Goal: Task Accomplishment & Management: Manage account settings

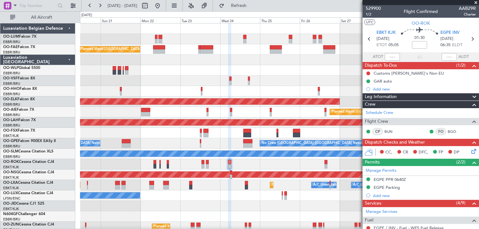
scroll to position [127, 0]
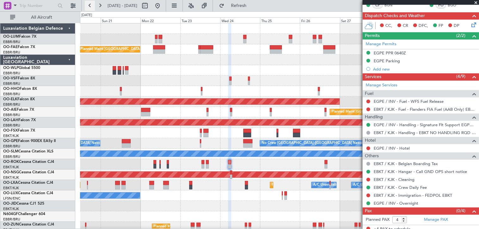
click at [93, 7] on button at bounding box center [90, 6] width 10 height 10
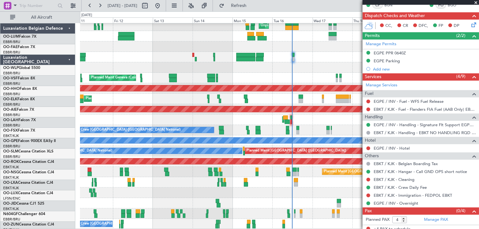
scroll to position [13, 0]
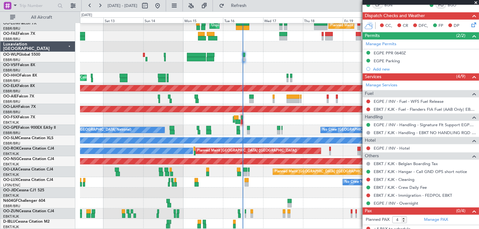
click at [254, 153] on div "Planned Maint Brussels (Brussels National) Unplanned Maint Brussels (Brussels N…" at bounding box center [279, 119] width 399 height 219
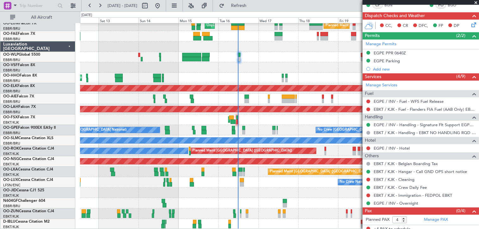
click at [241, 174] on div "Planned Maint Brussels (Brussels National) Unplanned Maint Brussels (Brussels N…" at bounding box center [279, 119] width 399 height 219
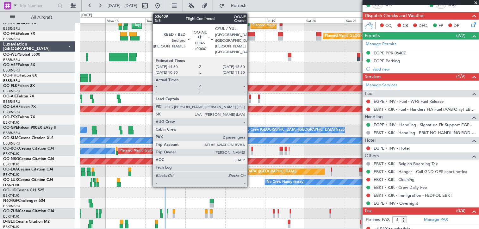
click at [250, 96] on div at bounding box center [250, 97] width 2 height 4
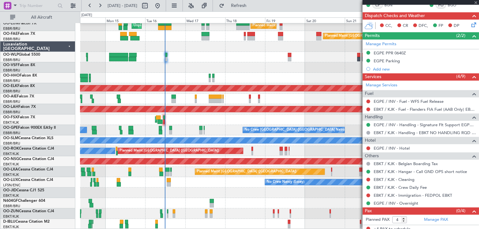
type input "2"
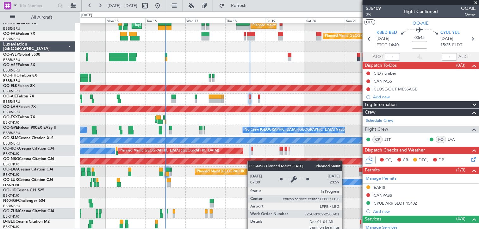
scroll to position [0, 0]
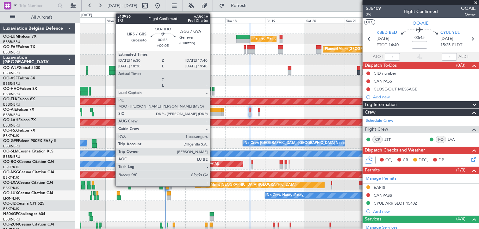
click at [213, 89] on div at bounding box center [213, 89] width 2 height 4
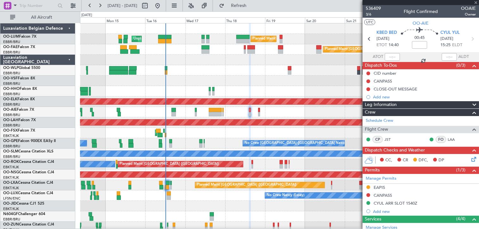
type input "+00:05"
type input "1"
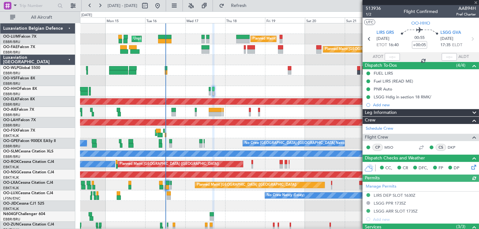
click at [216, 106] on div "Planned Maint Brussels (Brussels National) Unplanned Maint Brussels (Brussels N…" at bounding box center [279, 132] width 399 height 219
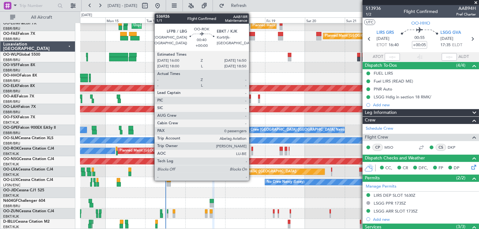
click at [252, 147] on div at bounding box center [253, 149] width 2 height 4
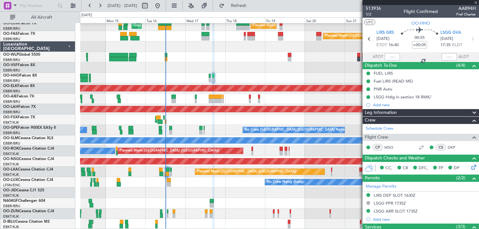
type input "0"
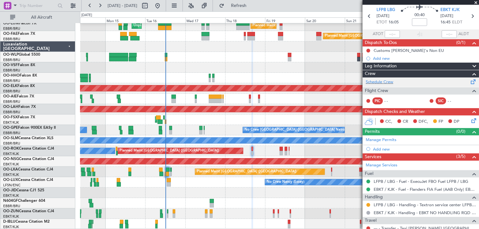
scroll to position [0, 0]
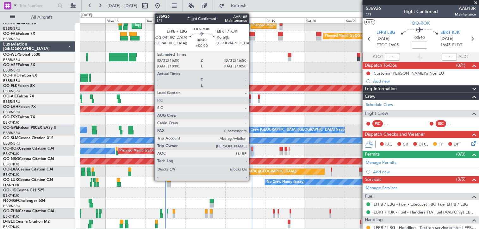
click at [252, 148] on div at bounding box center [253, 149] width 2 height 4
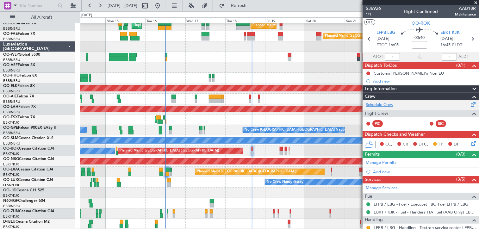
click at [387, 103] on link "Schedule Crew" at bounding box center [380, 105] width 28 height 6
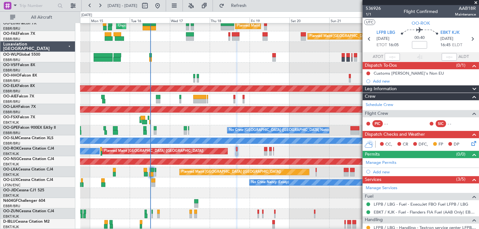
scroll to position [13, 0]
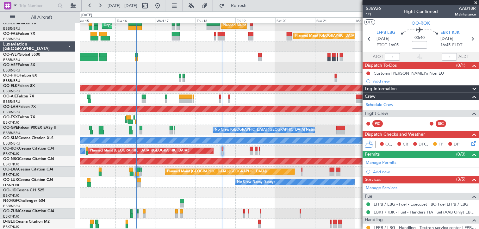
click at [286, 222] on div "A/C Unavailable Brussels (Brussels National) A/C Unavailable Kortrijk-Wevelgem" at bounding box center [279, 224] width 399 height 10
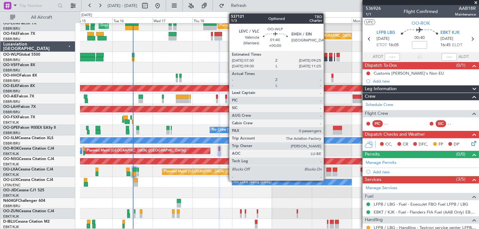
click at [326, 54] on div at bounding box center [325, 55] width 3 height 4
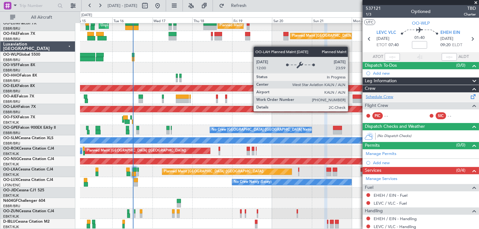
click at [387, 99] on link "Schedule Crew" at bounding box center [380, 97] width 28 height 6
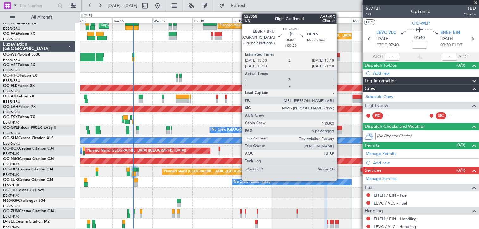
click at [339, 129] on div at bounding box center [337, 128] width 9 height 4
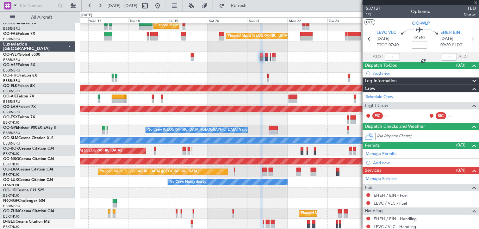
click at [271, 119] on div "Planned Maint Brussels (Brussels National) Unplanned Maint Brussels (Brussels N…" at bounding box center [279, 119] width 399 height 219
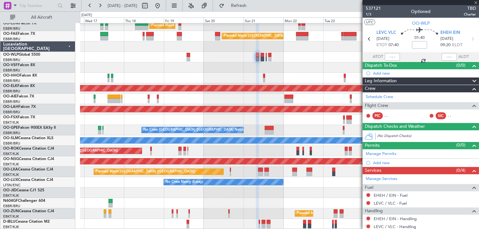
type input "+00:20"
type input "9"
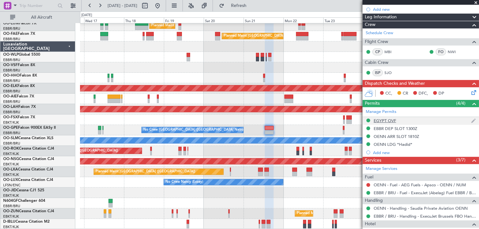
scroll to position [63, 0]
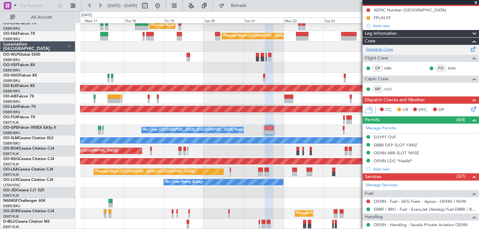
click at [384, 50] on link "Schedule Crew" at bounding box center [380, 50] width 28 height 6
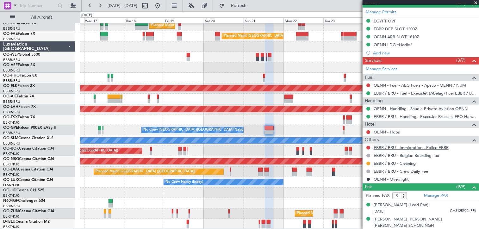
scroll to position [190, 0]
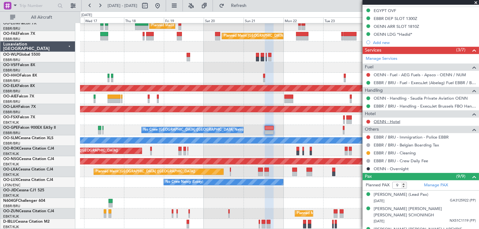
click at [386, 122] on link "OENN - Hotel" at bounding box center [387, 121] width 27 height 5
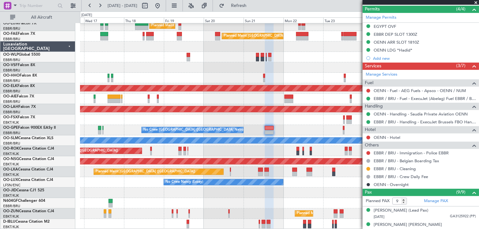
scroll to position [183, 0]
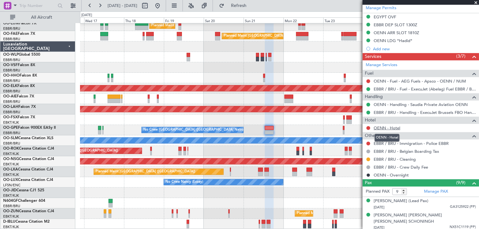
click at [393, 128] on link "OENN - Hotel" at bounding box center [387, 127] width 27 height 5
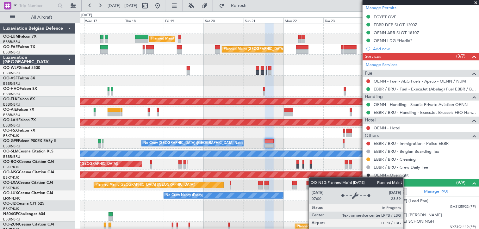
scroll to position [13, 0]
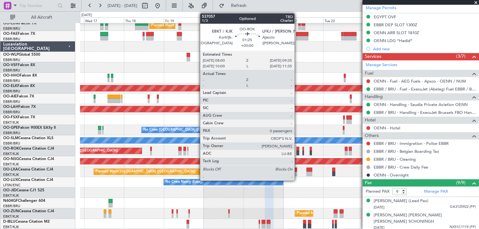
click at [297, 150] on div at bounding box center [297, 149] width 3 height 4
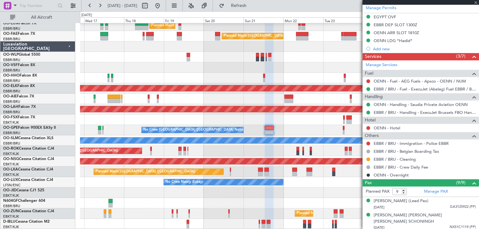
type input "0"
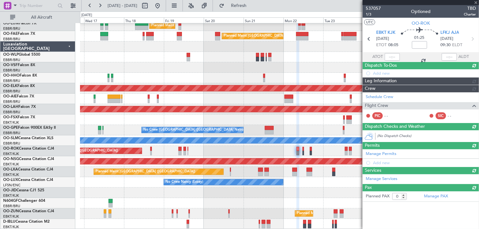
scroll to position [0, 0]
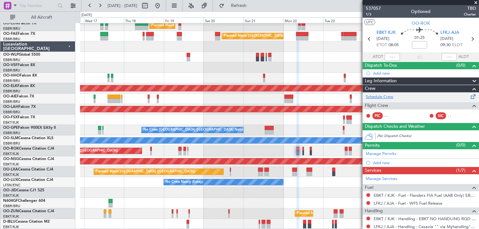
click at [387, 98] on link "Schedule Crew" at bounding box center [380, 97] width 28 height 6
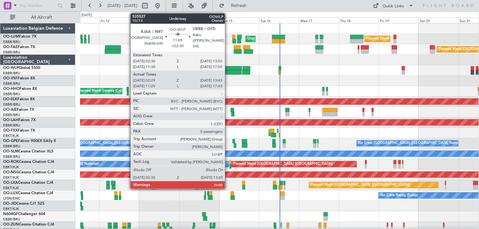
click at [228, 69] on div at bounding box center [232, 68] width 19 height 4
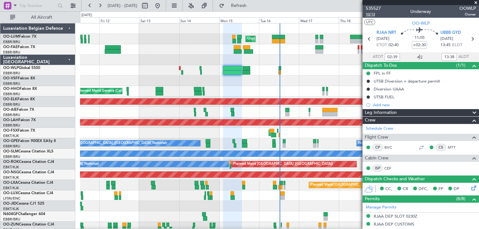
click at [372, 14] on span "10/13" at bounding box center [373, 14] width 15 height 5
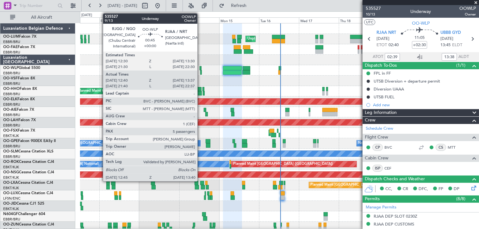
click at [200, 68] on div at bounding box center [201, 68] width 2 height 4
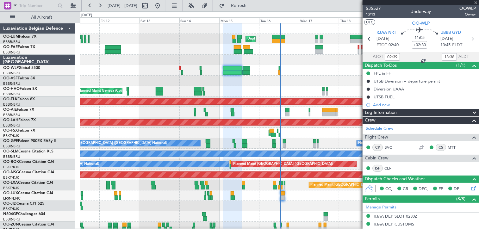
type input "12:50"
type input "13:32"
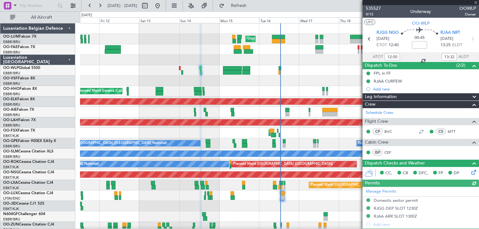
drag, startPoint x: 263, startPoint y: -26, endPoint x: 340, endPoint y: 4, distance: 82.5
click at [319, 132] on div "AOG Maint Kortrijk-[GEOGRAPHIC_DATA] Planned Maint [GEOGRAPHIC_DATA]-[GEOGRAPHI…" at bounding box center [279, 133] width 399 height 10
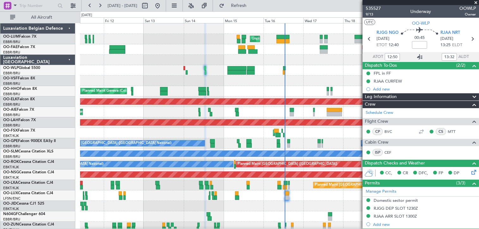
click at [418, 57] on icon at bounding box center [420, 57] width 8 height 8
